Goal: Task Accomplishment & Management: Use online tool/utility

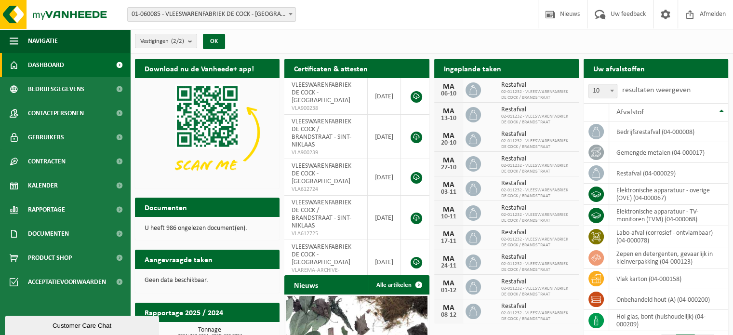
click at [689, 69] on div "Uw afvalstoffen Ophaling aanvragen" at bounding box center [656, 68] width 145 height 19
click at [626, 92] on label "resultaten weergeven" at bounding box center [656, 90] width 68 height 8
click at [620, 83] on select "10 25 50 100" at bounding box center [605, 83] width 29 height 0
click at [272, 17] on span "01-060085 - VLEESWARENFABRIEK DE COCK - [GEOGRAPHIC_DATA]" at bounding box center [212, 14] width 168 height 13
click at [96, 67] on link "Dashboard" at bounding box center [65, 65] width 130 height 24
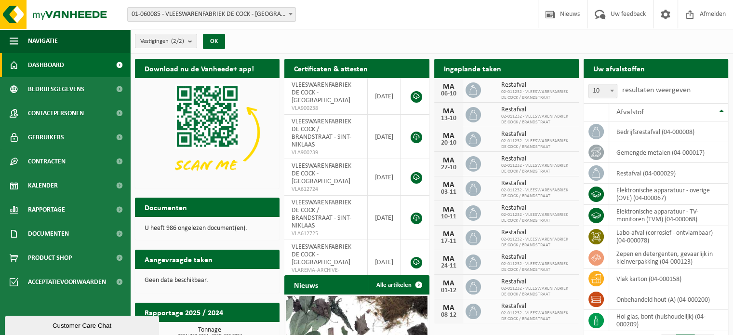
click at [665, 46] on div "Vestigingen (2/2) Alles selecteren Alles deselecteren Actieve selecteren VLEESW…" at bounding box center [431, 41] width 603 height 25
click at [625, 69] on h2 "Uw afvalstoffen" at bounding box center [619, 68] width 71 height 19
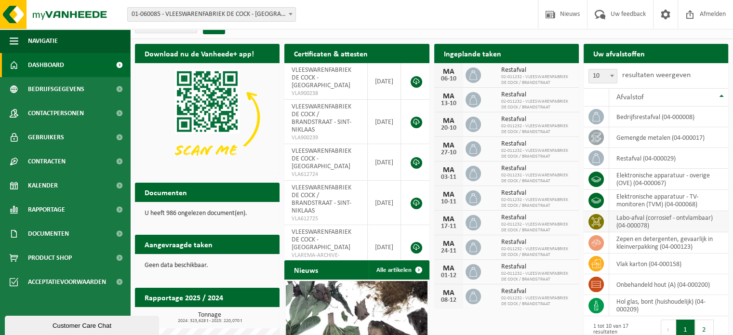
scroll to position [15, 0]
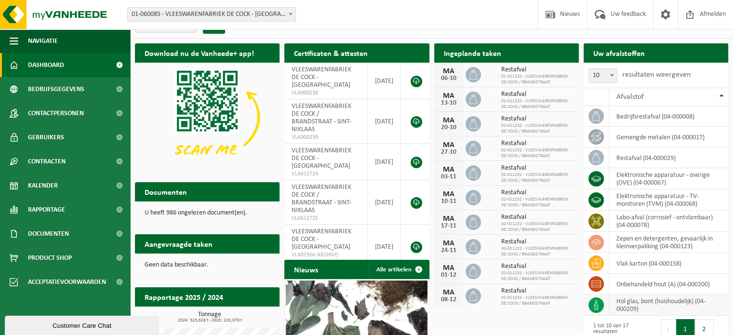
click at [640, 306] on td "hol glas, bont (huishoudelijk) (04-000209)" at bounding box center [668, 305] width 119 height 21
click at [598, 302] on icon at bounding box center [597, 305] width 10 height 10
click at [648, 298] on td "hol glas, bont (huishoudelijk) (04-000209)" at bounding box center [668, 305] width 119 height 21
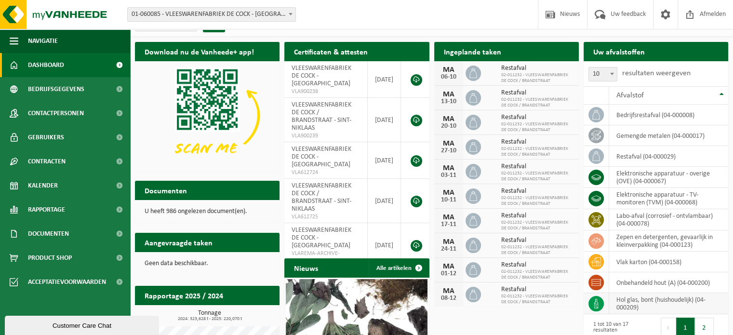
scroll to position [0, 0]
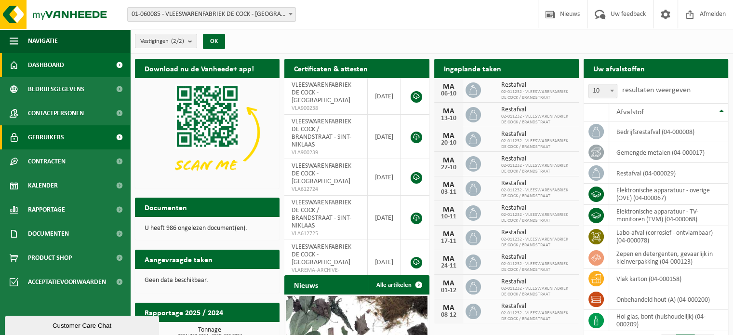
click at [48, 135] on span "Gebruikers" at bounding box center [46, 137] width 36 height 24
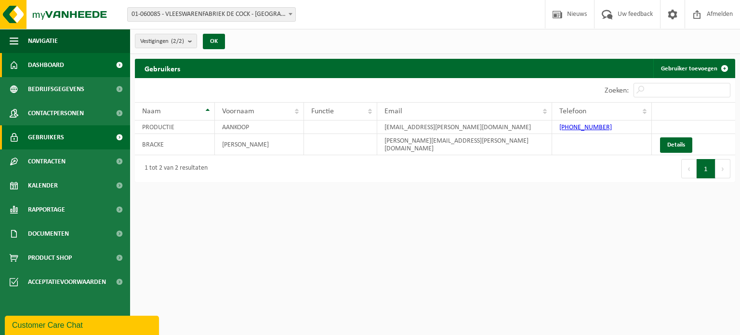
click at [82, 69] on link "Dashboard" at bounding box center [65, 65] width 130 height 24
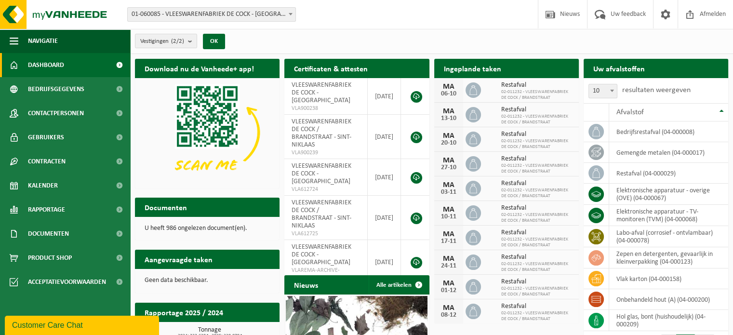
click at [632, 37] on div "Vestigingen (2/2) Alles selecteren Alles deselecteren Actieve selecteren VLEESW…" at bounding box center [431, 41] width 603 height 25
click at [667, 20] on span at bounding box center [666, 14] width 14 height 28
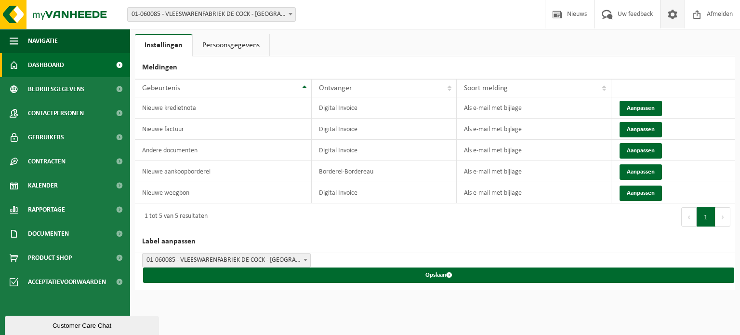
click at [75, 69] on link "Dashboard" at bounding box center [65, 65] width 130 height 24
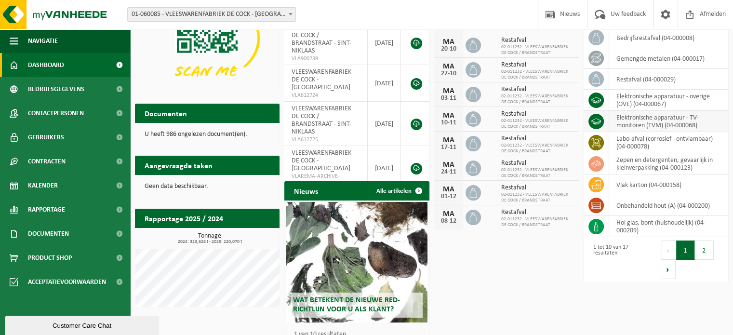
scroll to position [94, 0]
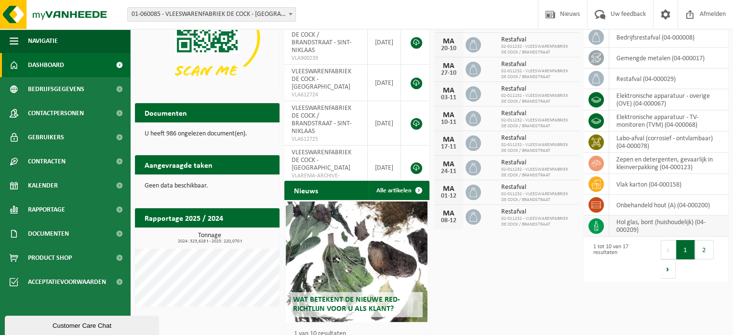
click at [627, 228] on td "hol glas, bont (huishoudelijk) (04-000209)" at bounding box center [668, 225] width 119 height 21
click at [597, 229] on span at bounding box center [596, 225] width 15 height 15
click at [632, 228] on td "hol glas, bont (huishoudelijk) (04-000209)" at bounding box center [668, 225] width 119 height 21
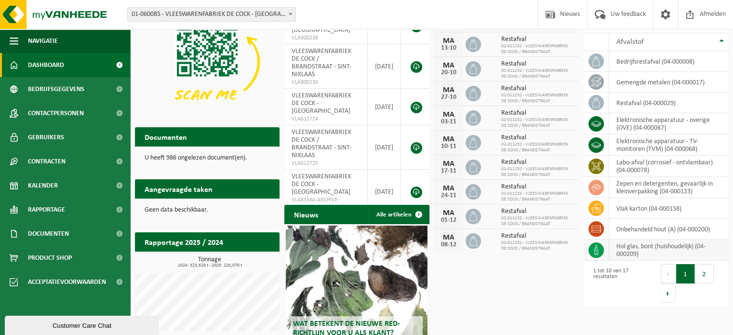
scroll to position [71, 0]
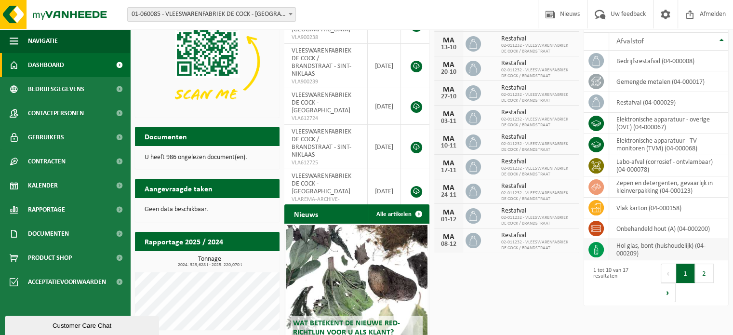
click at [650, 250] on td "hol glas, bont (huishoudelijk) (04-000209)" at bounding box center [668, 249] width 119 height 21
drag, startPoint x: 650, startPoint y: 250, endPoint x: 545, endPoint y: 275, distance: 107.6
click at [545, 275] on div "Download nu de Vanheede+ app! Verberg Certificaten & attesten Bekijk uw certifi…" at bounding box center [432, 188] width 598 height 410
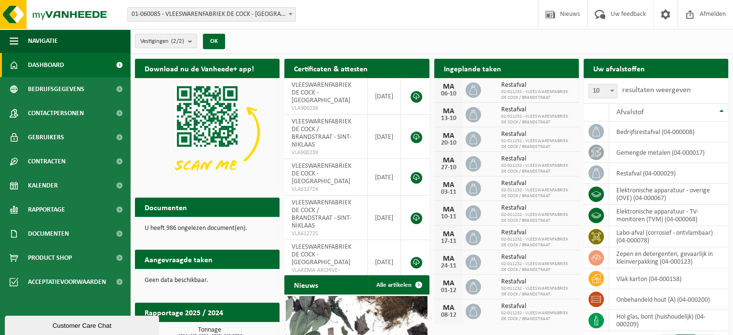
click at [632, 54] on div "Uw afvalstoffen Ophaling aanvragen 10 25 50 100 10 resultaten weergeven Afvalst…" at bounding box center [655, 217] width 149 height 327
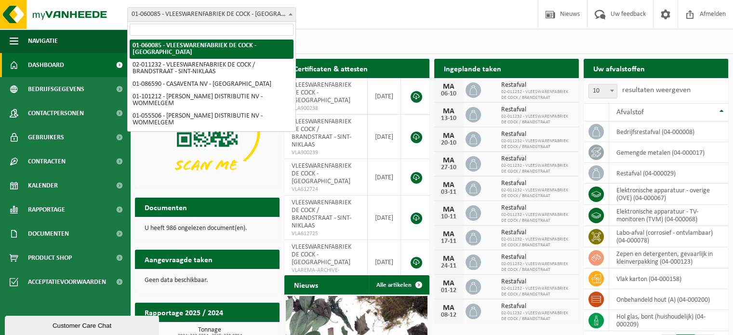
click at [284, 15] on span "01-060085 - VLEESWARENFABRIEK DE COCK - [GEOGRAPHIC_DATA]" at bounding box center [212, 14] width 168 height 13
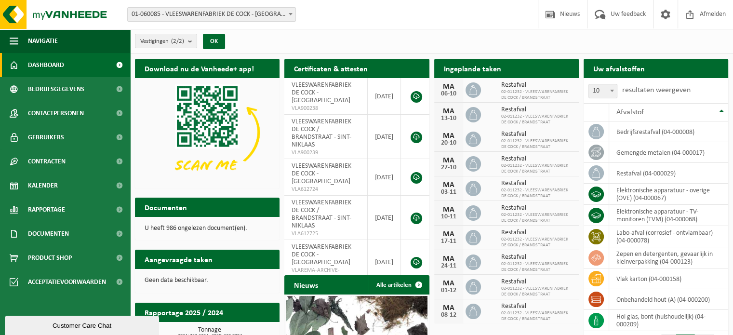
click at [609, 73] on h2 "Uw afvalstoffen" at bounding box center [619, 68] width 71 height 19
click at [514, 73] on div "Ingeplande taken Bekijk uw kalender" at bounding box center [506, 68] width 145 height 19
click at [635, 44] on div "Vestigingen (2/2) Alles selecteren Alles deselecteren Actieve selecteren VLEESW…" at bounding box center [431, 41] width 603 height 25
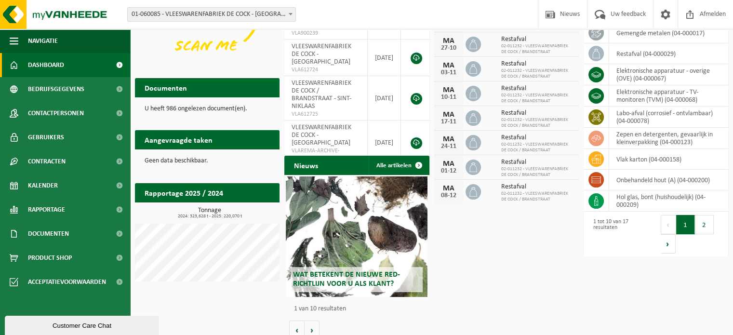
scroll to position [129, 0]
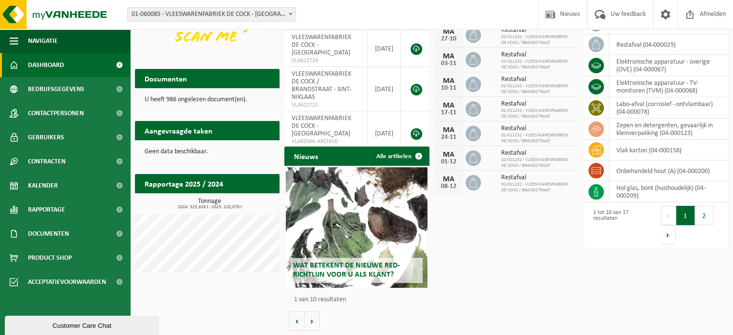
click at [665, 243] on div "Eerste Vorige 1 2 Volgende Laatste" at bounding box center [692, 224] width 72 height 45
click at [665, 242] on button "Volgende" at bounding box center [668, 234] width 15 height 19
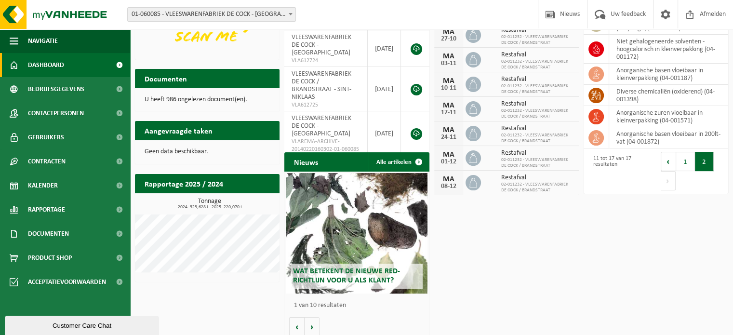
scroll to position [92, 0]
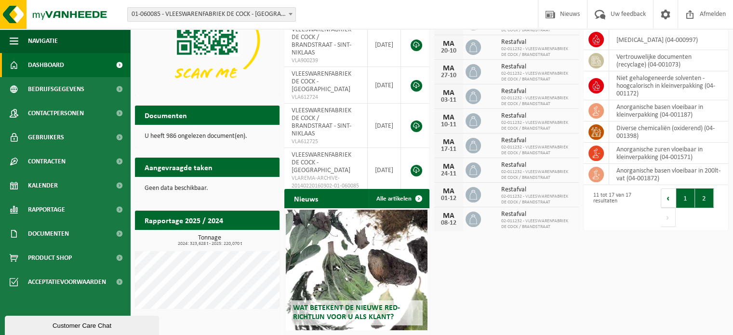
click at [682, 200] on button "1" at bounding box center [685, 197] width 19 height 19
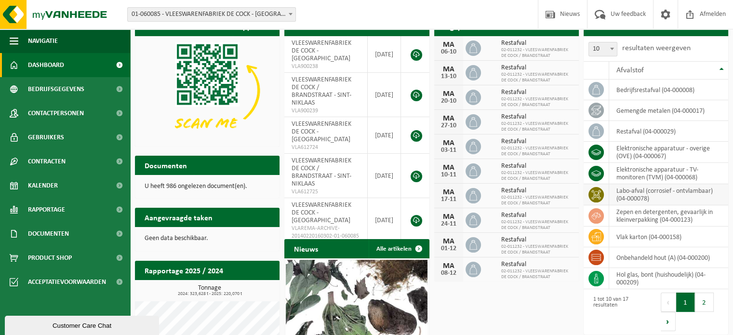
scroll to position [41, 0]
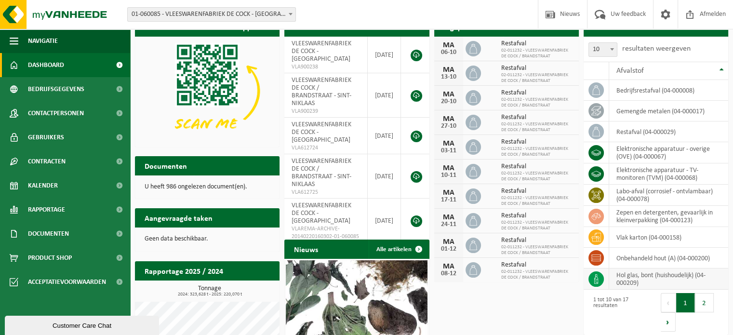
click at [643, 278] on td "hol glas, bont (huishoudelijk) (04-000209)" at bounding box center [668, 279] width 119 height 21
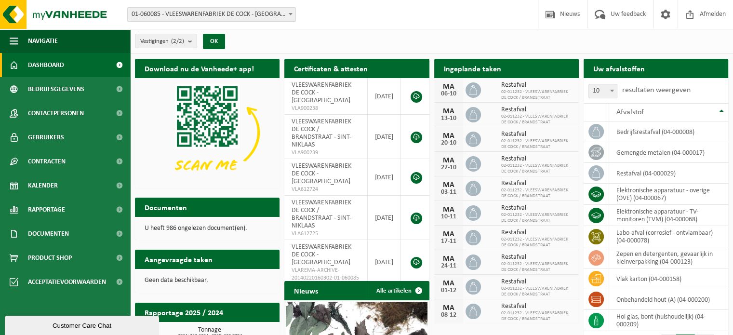
click at [624, 39] on div "Vestigingen (2/2) Alles selecteren Alles deselecteren Actieve selecteren VLEESW…" at bounding box center [431, 41] width 603 height 25
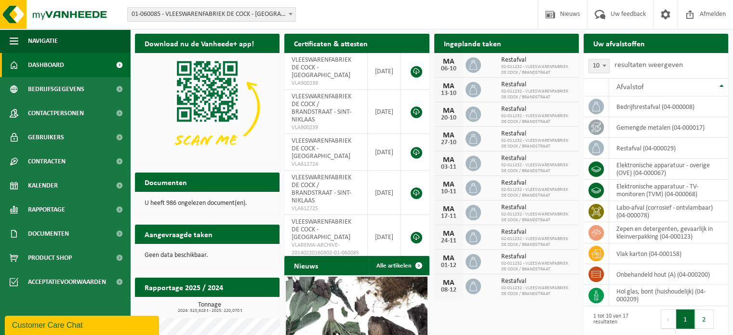
scroll to position [34, 0]
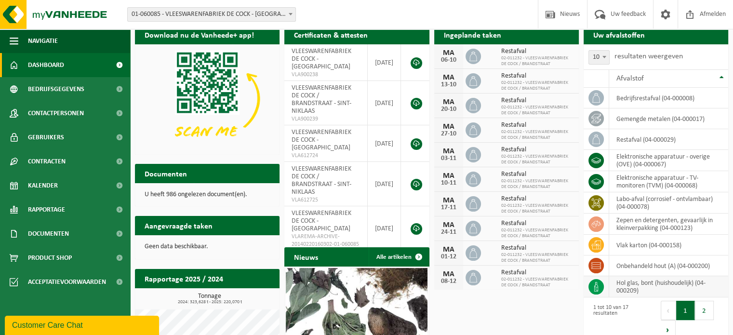
click at [600, 289] on icon at bounding box center [597, 287] width 10 height 10
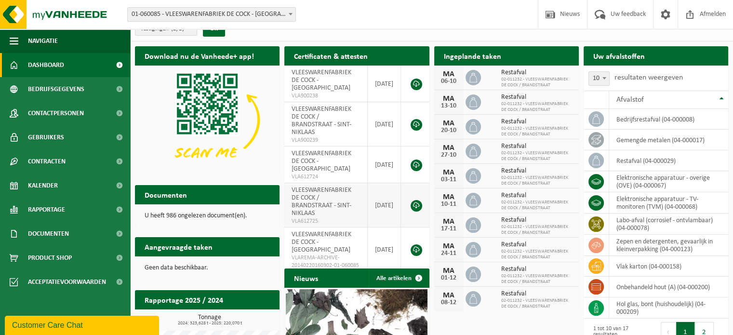
scroll to position [0, 0]
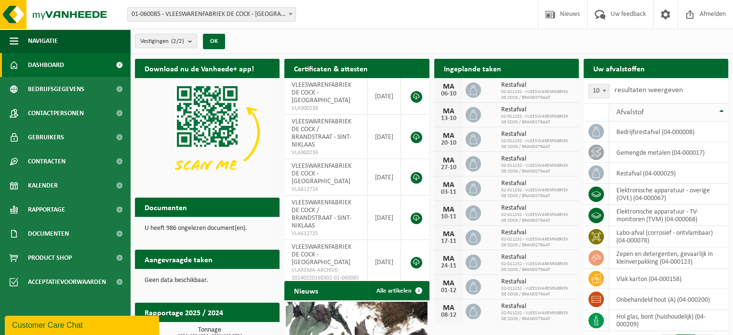
click at [636, 118] on th "Afvalstof" at bounding box center [668, 112] width 119 height 18
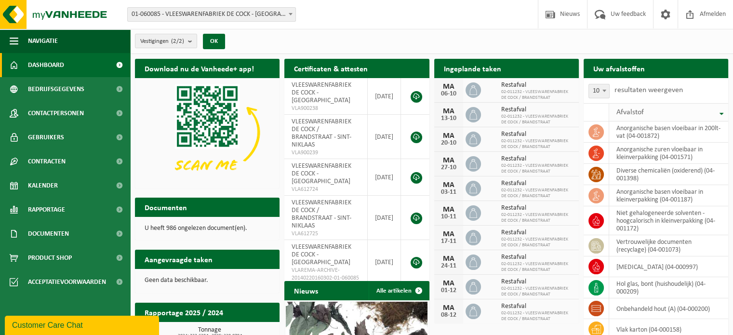
click at [654, 119] on th "Afvalstof" at bounding box center [668, 112] width 119 height 18
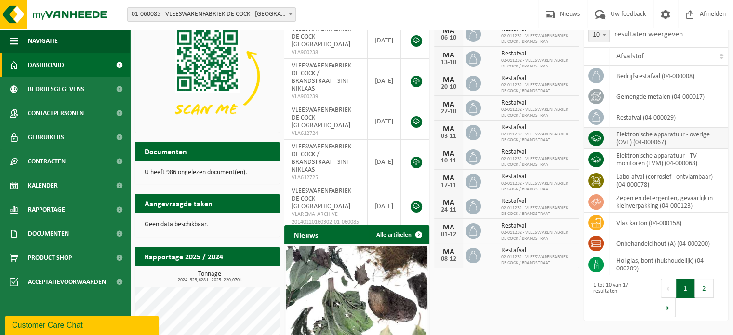
scroll to position [61, 0]
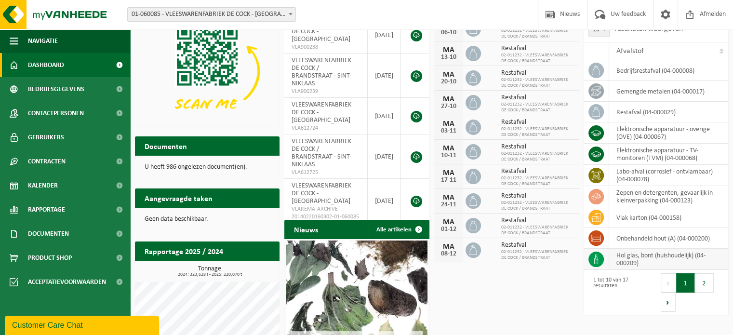
click at [606, 260] on td at bounding box center [597, 259] width 26 height 21
click at [596, 259] on icon at bounding box center [597, 260] width 10 height 10
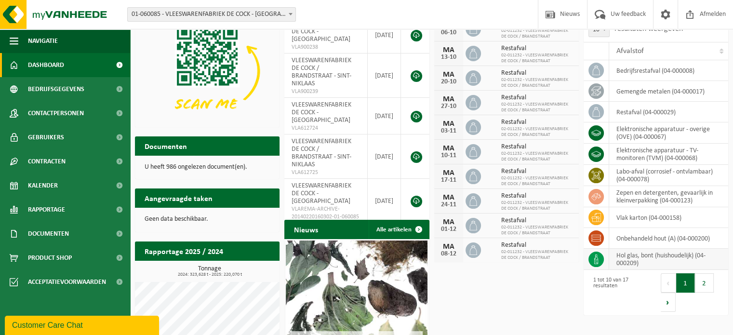
click at [605, 259] on td at bounding box center [597, 259] width 26 height 21
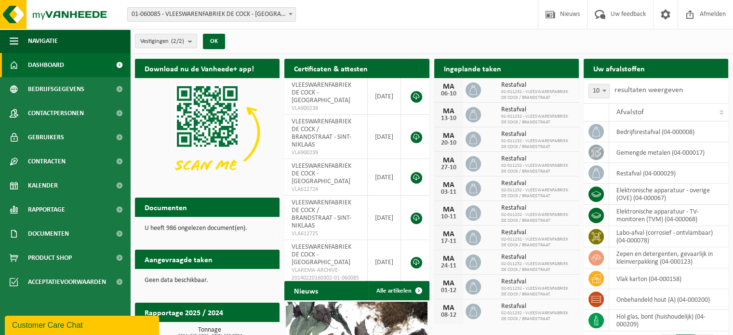
scroll to position [0, 0]
click at [31, 44] on span "Navigatie" at bounding box center [43, 41] width 30 height 24
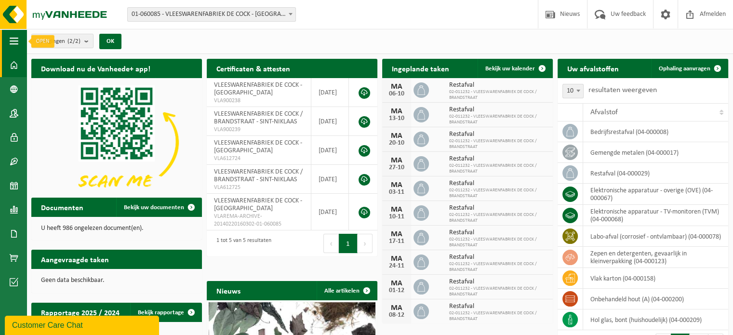
click at [21, 44] on button "Navigatie" at bounding box center [13, 41] width 27 height 24
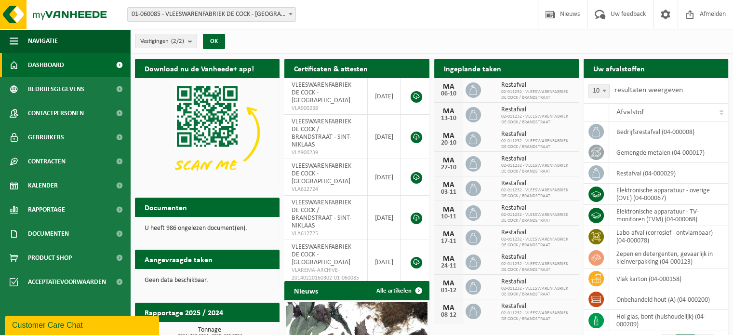
click at [174, 49] on div "Vestigingen (2/2) Alles selecteren Alles deselecteren Actieve selecteren VLEESW…" at bounding box center [183, 41] width 106 height 21
click at [180, 45] on span "Vestigingen (2/2)" at bounding box center [162, 41] width 44 height 14
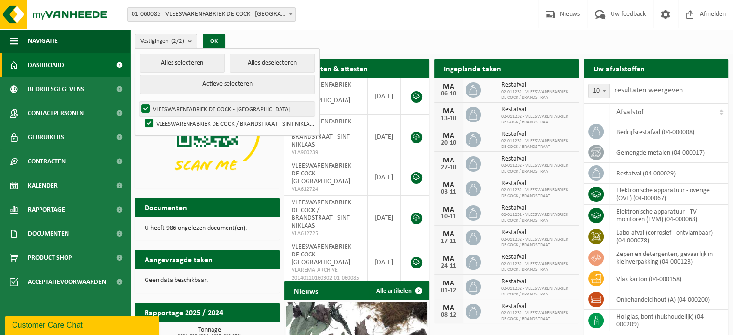
click at [176, 110] on label "VLEESWARENFABRIEK DE COCK - [GEOGRAPHIC_DATA]" at bounding box center [226, 109] width 175 height 14
click at [138, 102] on input "VLEESWARENFABRIEK DE COCK - [GEOGRAPHIC_DATA]" at bounding box center [137, 101] width 0 height 0
click at [176, 110] on label "VLEESWARENFABRIEK DE COCK - [GEOGRAPHIC_DATA]" at bounding box center [226, 109] width 175 height 14
click at [138, 102] on input "VLEESWARENFABRIEK DE COCK - [GEOGRAPHIC_DATA]" at bounding box center [137, 101] width 0 height 0
checkbox input "true"
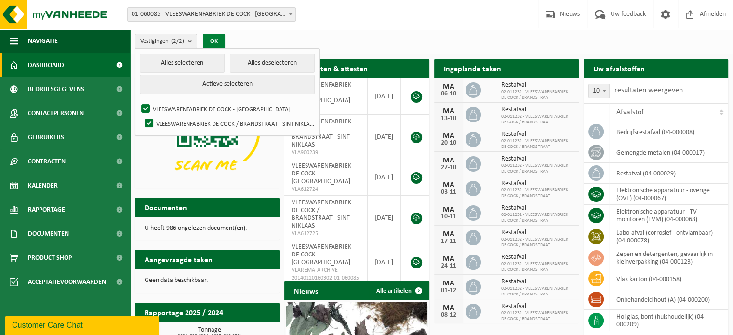
click at [208, 39] on button "OK" at bounding box center [214, 41] width 22 height 15
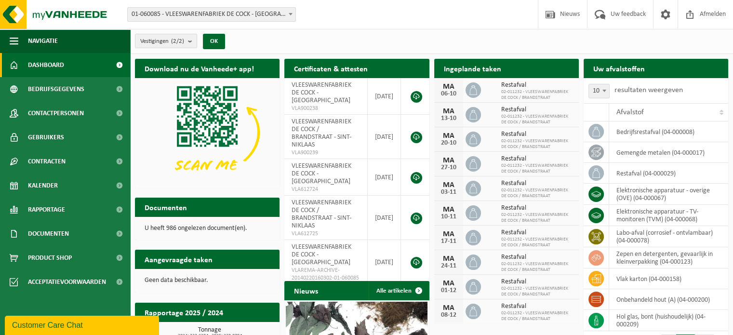
click at [602, 48] on div "Vestigingen (2/2) Alles selecteren Alles deselecteren Actieve selecteren VLEESW…" at bounding box center [431, 41] width 603 height 25
click at [625, 52] on div "Vestigingen (2/2) Alles selecteren Alles deselecteren Actieve selecteren VLEESW…" at bounding box center [431, 41] width 603 height 25
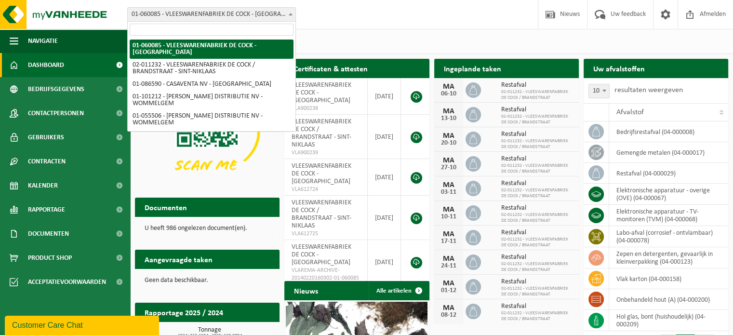
click at [289, 18] on span at bounding box center [291, 14] width 10 height 13
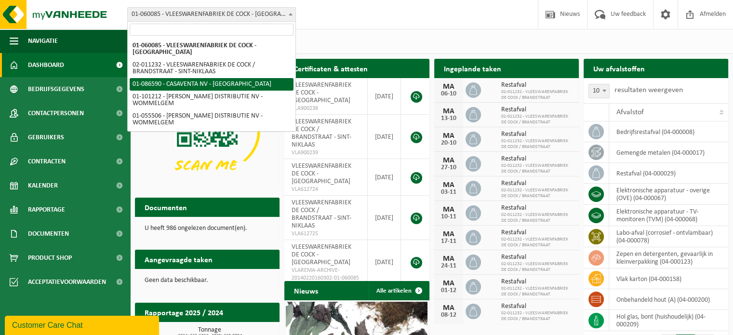
select select "684"
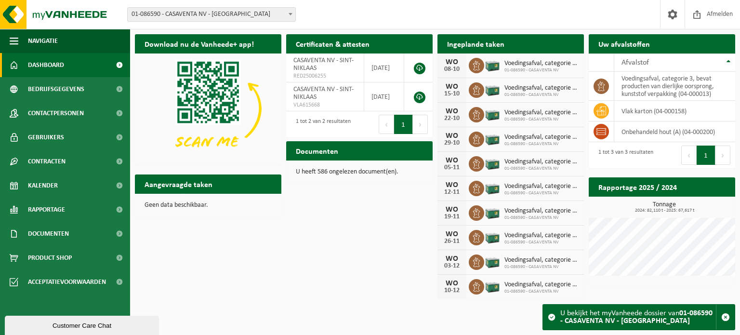
click at [204, 22] on div "Vestiging: 01-060085 - VLEESWARENFABRIEK DE COCK - SINT-NIKLAAS 02-011232 - VLE…" at bounding box center [370, 14] width 740 height 29
click at [218, 17] on span "01-086590 - CASAVENTA NV - [GEOGRAPHIC_DATA]" at bounding box center [212, 14] width 168 height 13
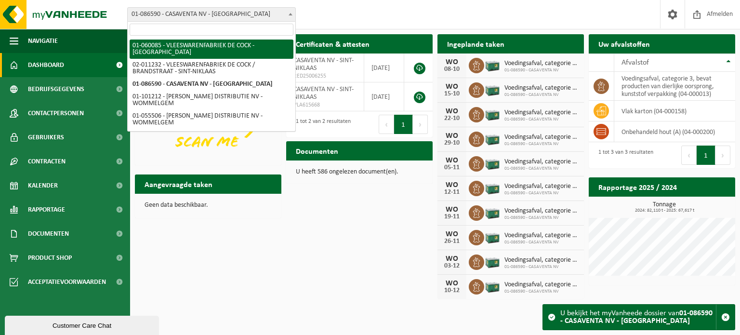
select select "396"
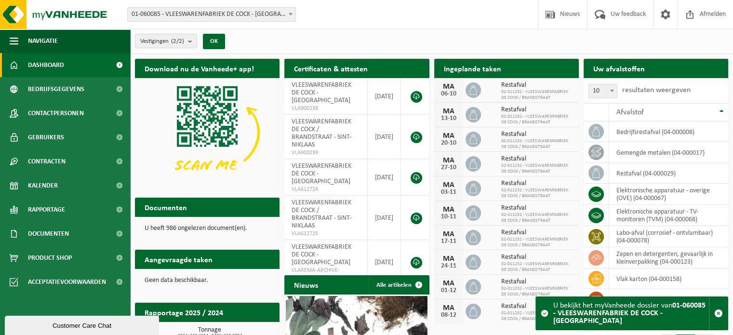
click at [605, 48] on div "Vestigingen (2/2) Alles selecteren Alles deselecteren Actieve selecteren VLEESW…" at bounding box center [431, 41] width 603 height 25
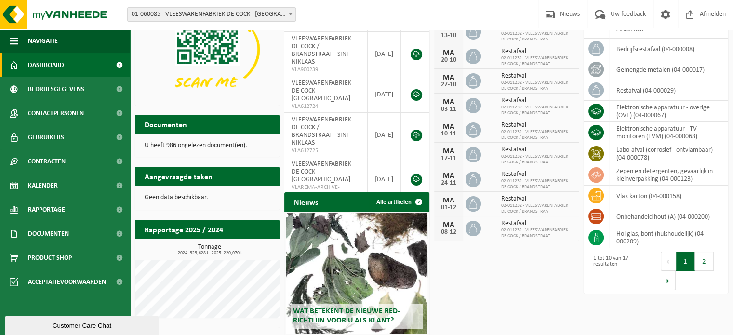
scroll to position [84, 0]
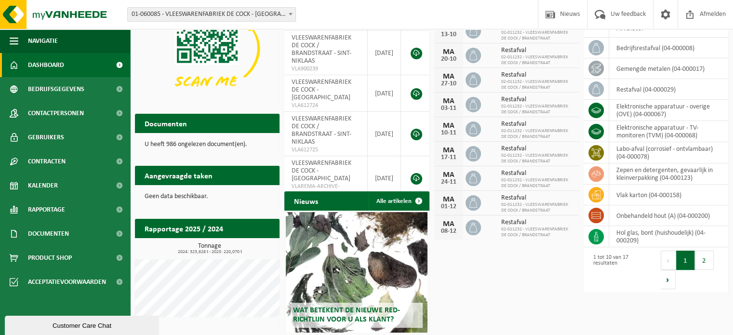
click at [74, 323] on div "Customer Care Chat" at bounding box center [82, 325] width 140 height 7
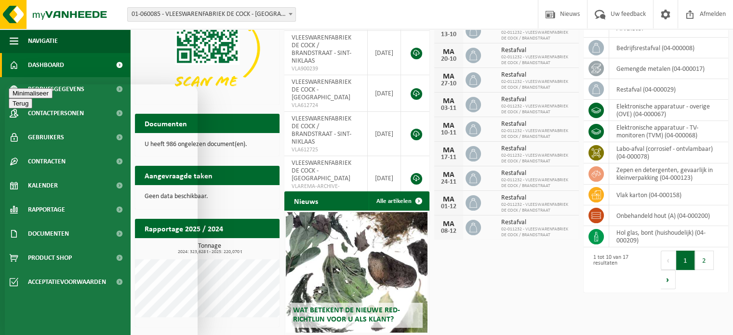
type textarea "Goedemiddag, ik kan gene nieuwe afhaling inplannen, is er iets gewijzigd?"
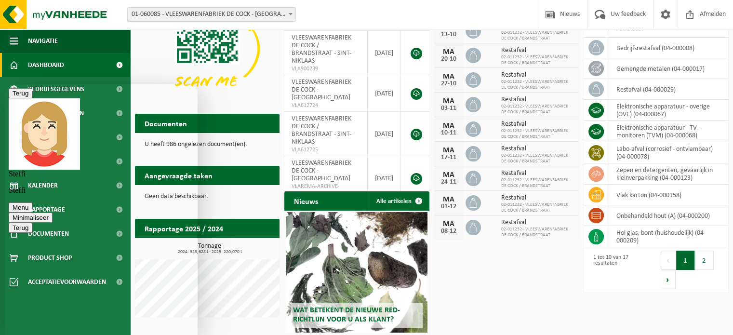
type textarea "glas op aankomende donderdag"
type textarea "dat bedoel ik inderdaad"
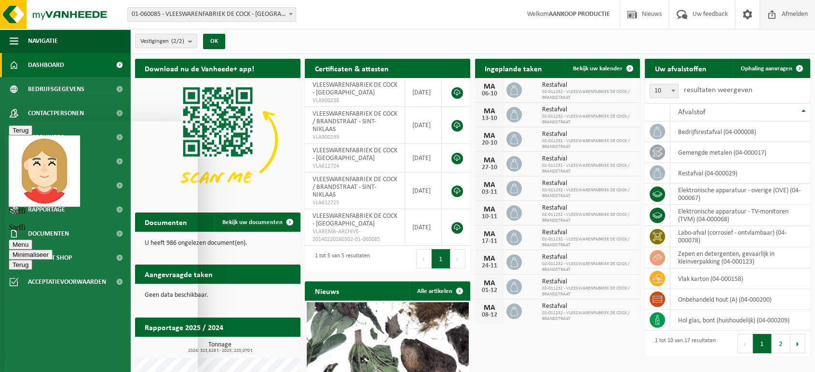
scroll to position [257, 0]
click at [53, 250] on button "Minimaliseer" at bounding box center [31, 255] width 44 height 10
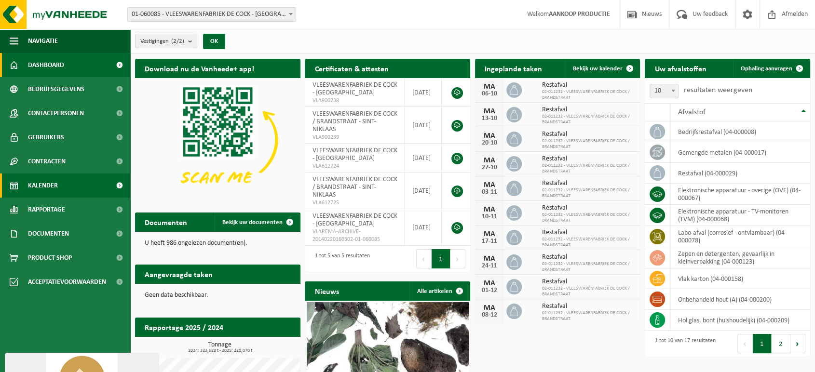
click at [49, 188] on span "Kalender" at bounding box center [43, 186] width 30 height 24
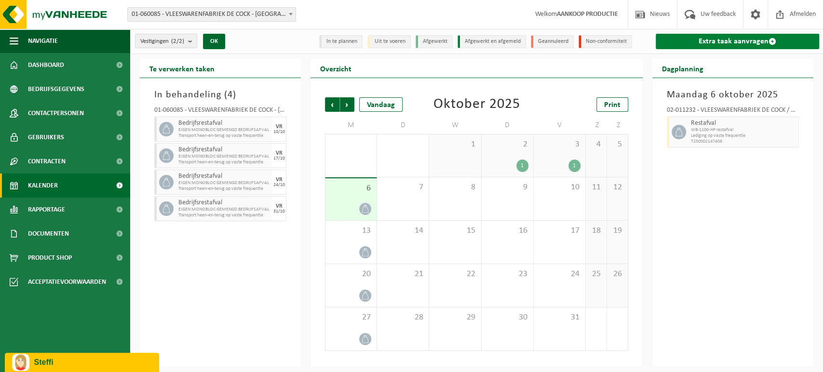
click at [686, 41] on link "Extra taak aanvragen" at bounding box center [737, 41] width 163 height 15
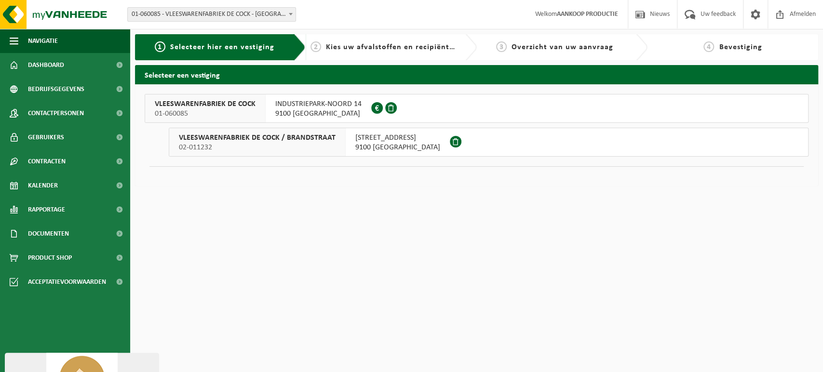
click at [305, 108] on span "INDUSTRIEPARK-NOORD 14" at bounding box center [318, 104] width 86 height 10
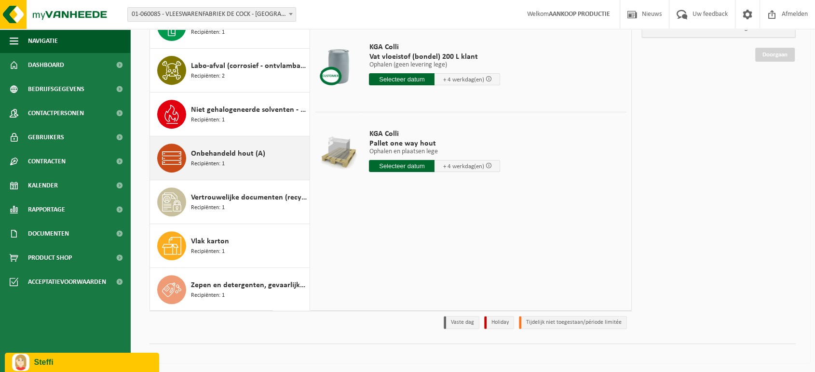
scroll to position [313, 0]
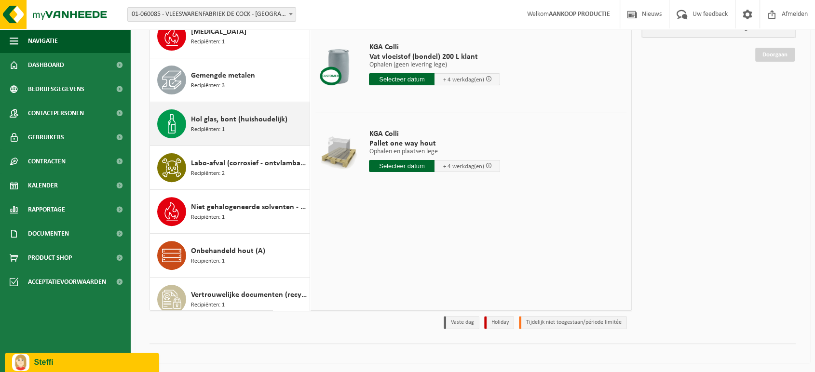
click at [249, 131] on div "Hol glas, bont (huishoudelijk) Recipiënten: 1" at bounding box center [249, 123] width 116 height 29
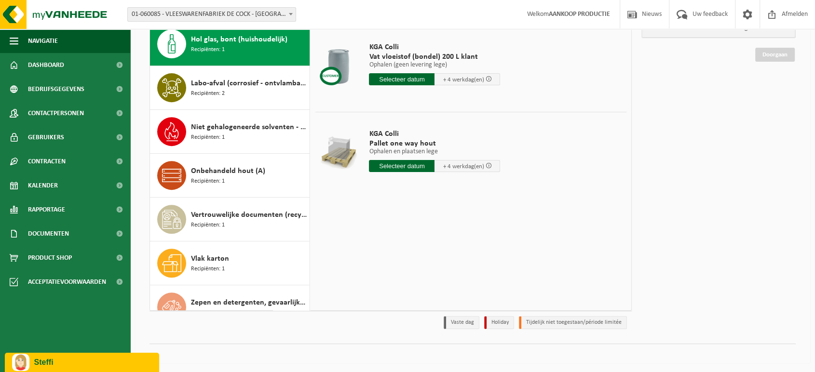
scroll to position [394, 0]
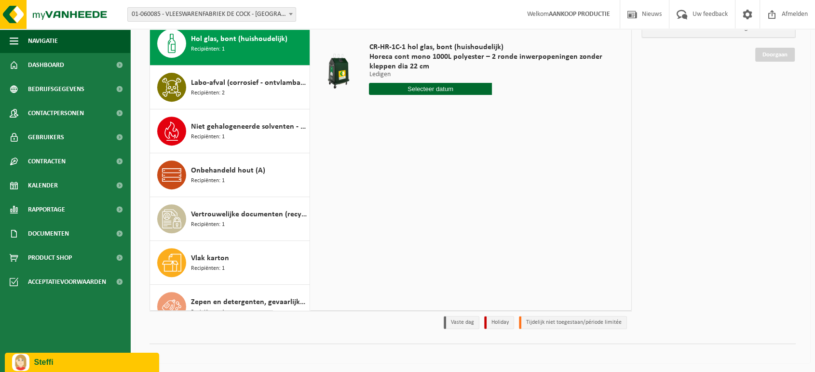
click at [475, 91] on input "text" at bounding box center [430, 89] width 122 height 12
click at [425, 160] on div "9" at bounding box center [428, 158] width 17 height 15
type input "Van [DATE]"
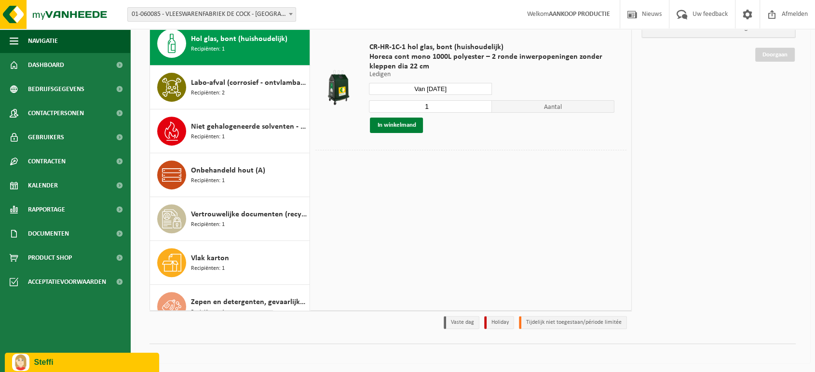
click at [416, 124] on button "In winkelmand" at bounding box center [396, 125] width 53 height 15
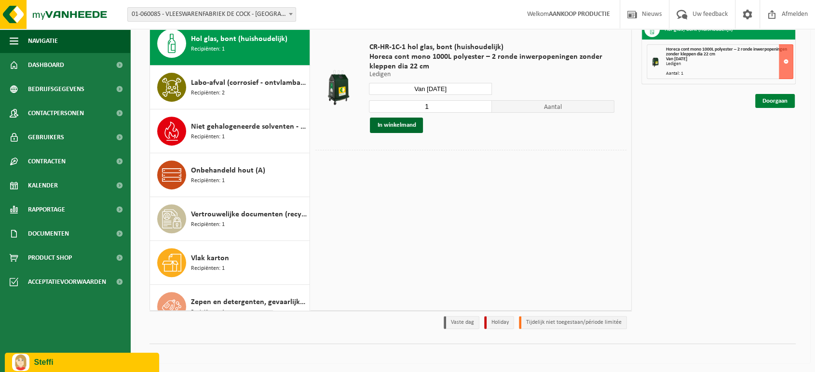
click at [787, 98] on link "Doorgaan" at bounding box center [775, 101] width 40 height 14
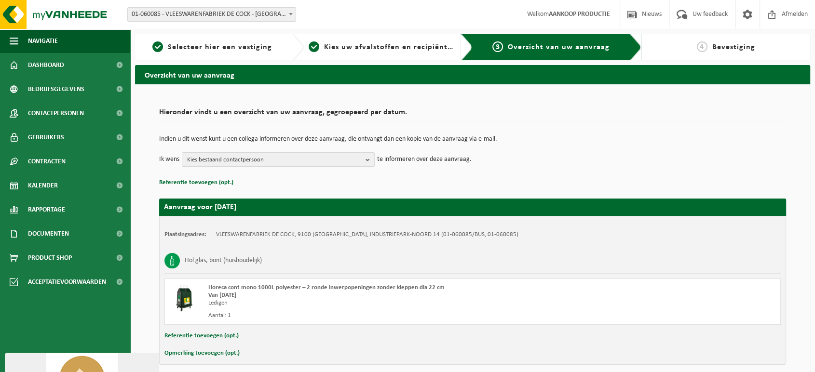
scroll to position [40, 0]
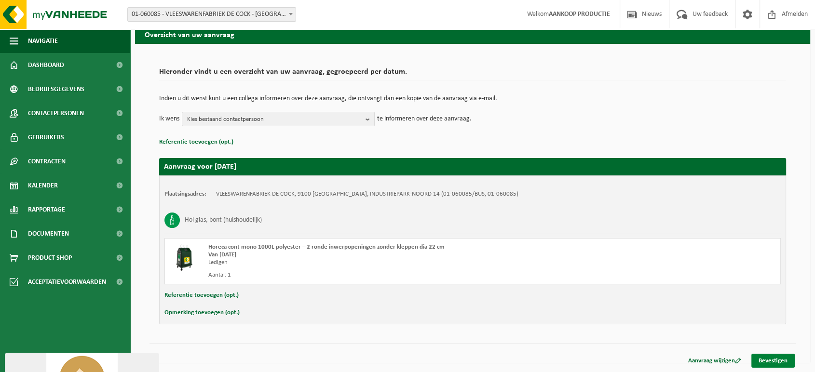
click at [787, 365] on link "Bevestigen" at bounding box center [772, 361] width 43 height 14
